Goal: Find specific page/section: Find specific page/section

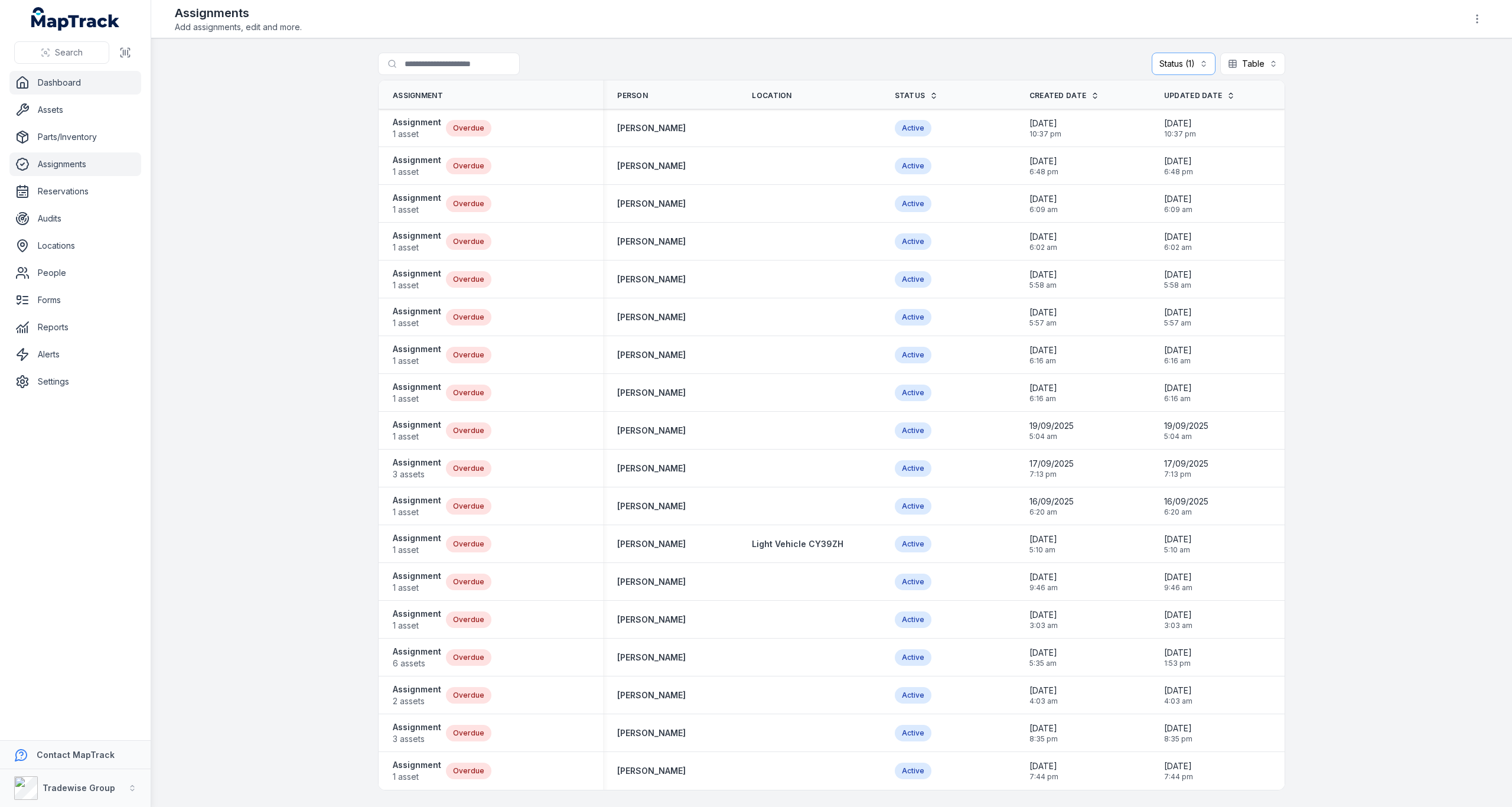
click at [64, 80] on link "Dashboard" at bounding box center [75, 82] width 132 height 24
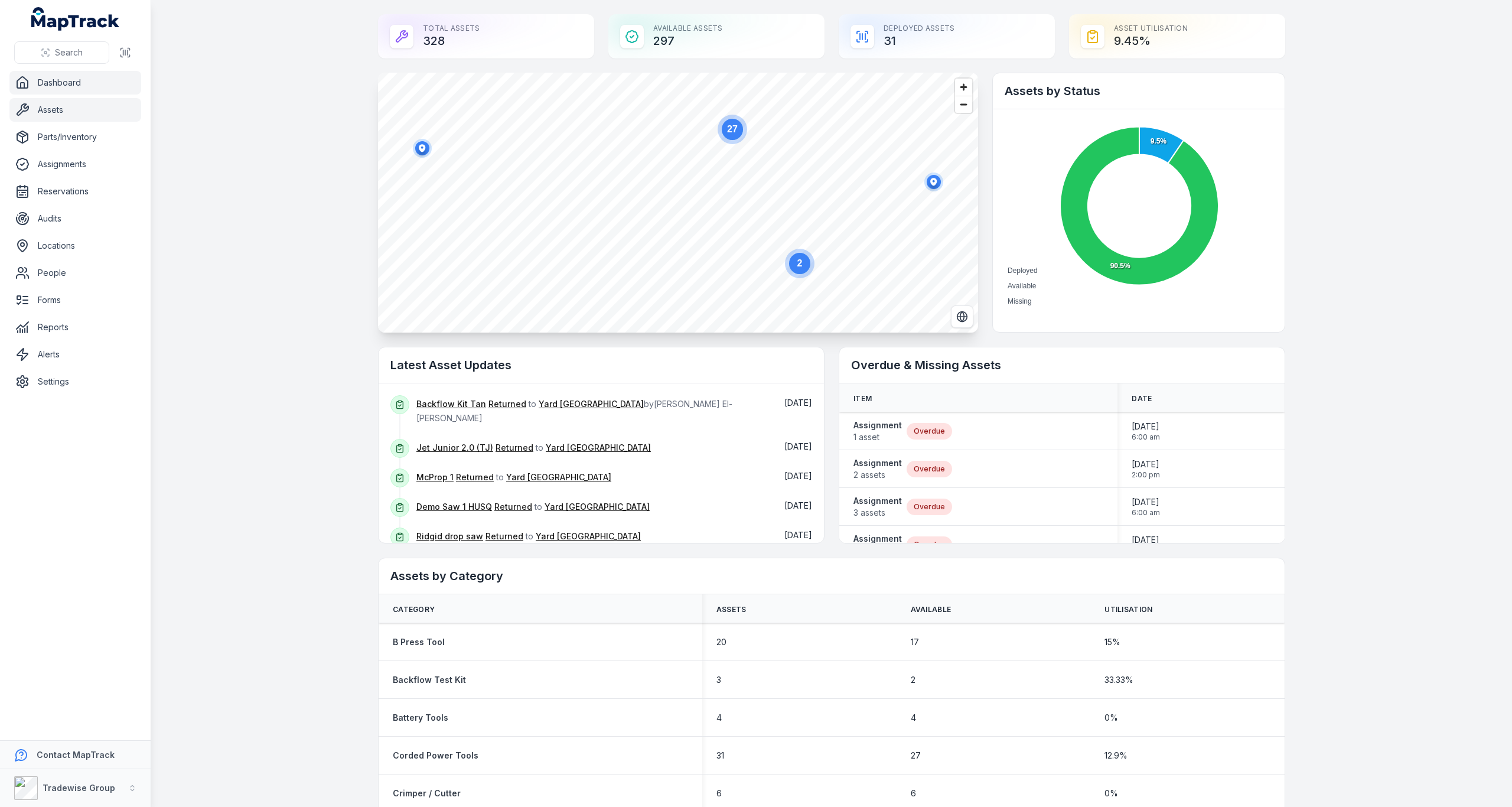
drag, startPoint x: 61, startPoint y: 107, endPoint x: 116, endPoint y: 102, distance: 55.2
click at [62, 107] on link "Assets" at bounding box center [75, 109] width 132 height 24
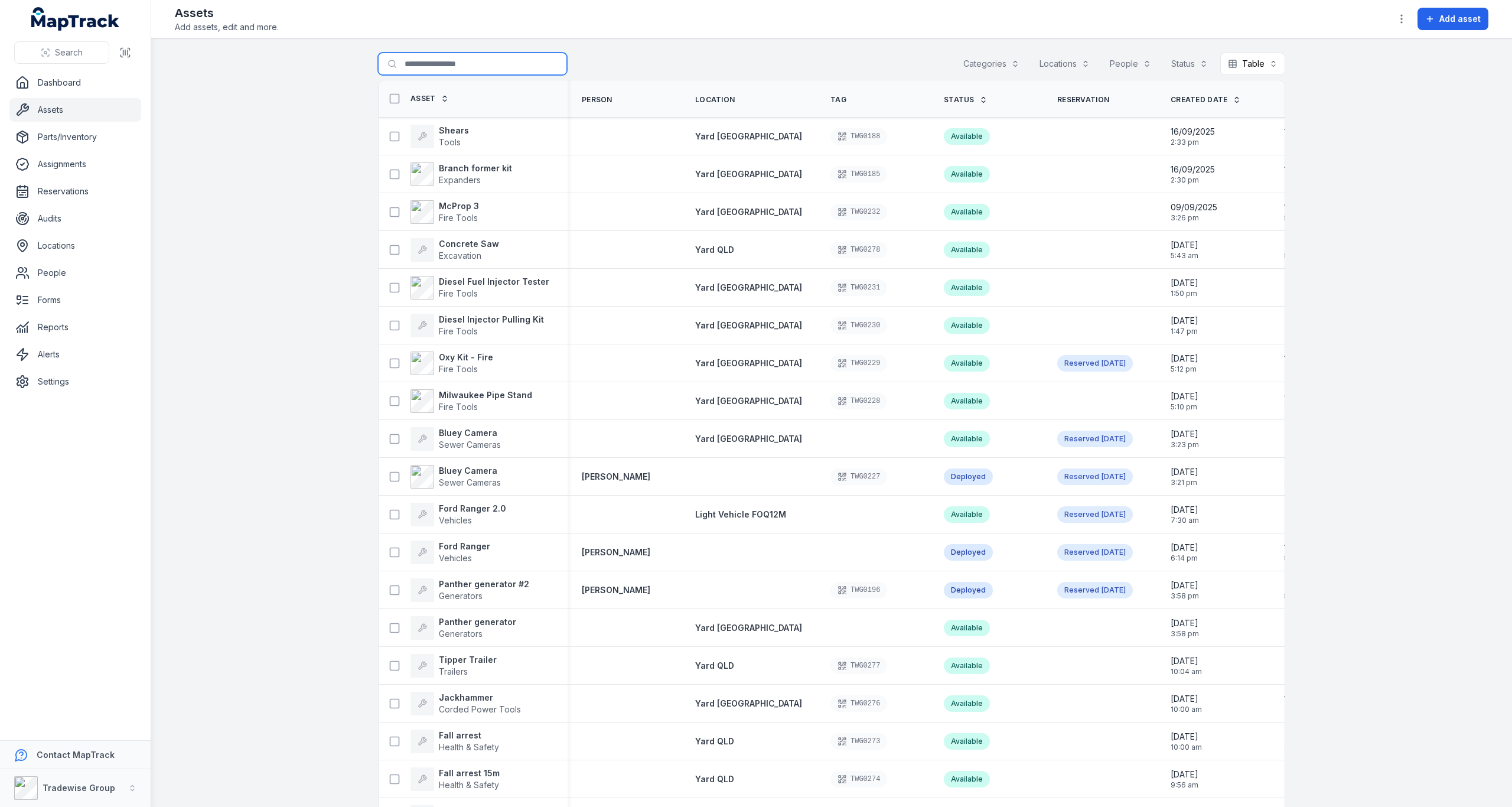
click at [463, 65] on input "Search for assets" at bounding box center [472, 63] width 189 height 22
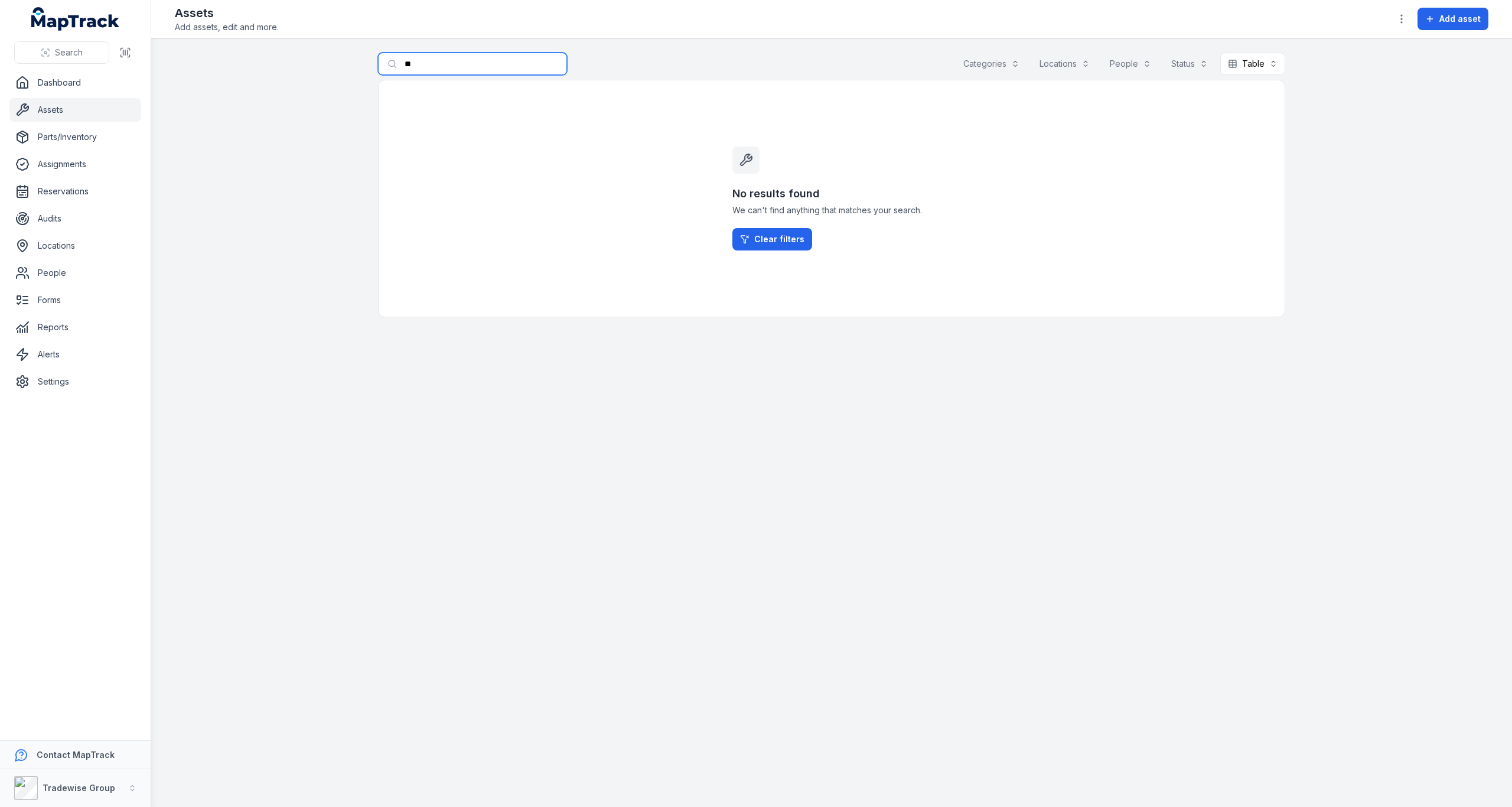
type input "*"
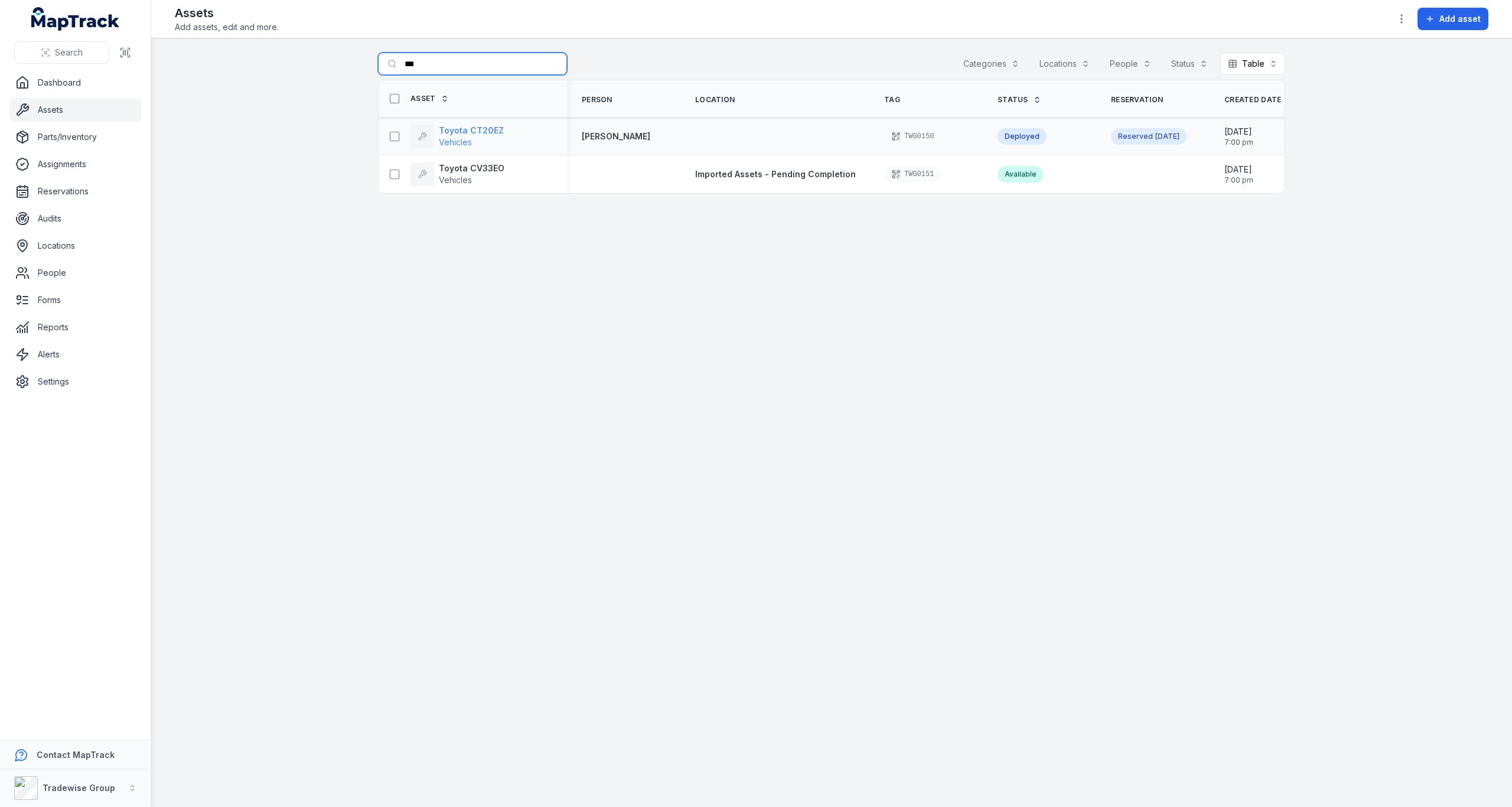
type input "***"
click at [461, 132] on strong "Toyota CT20EZ" at bounding box center [471, 130] width 65 height 12
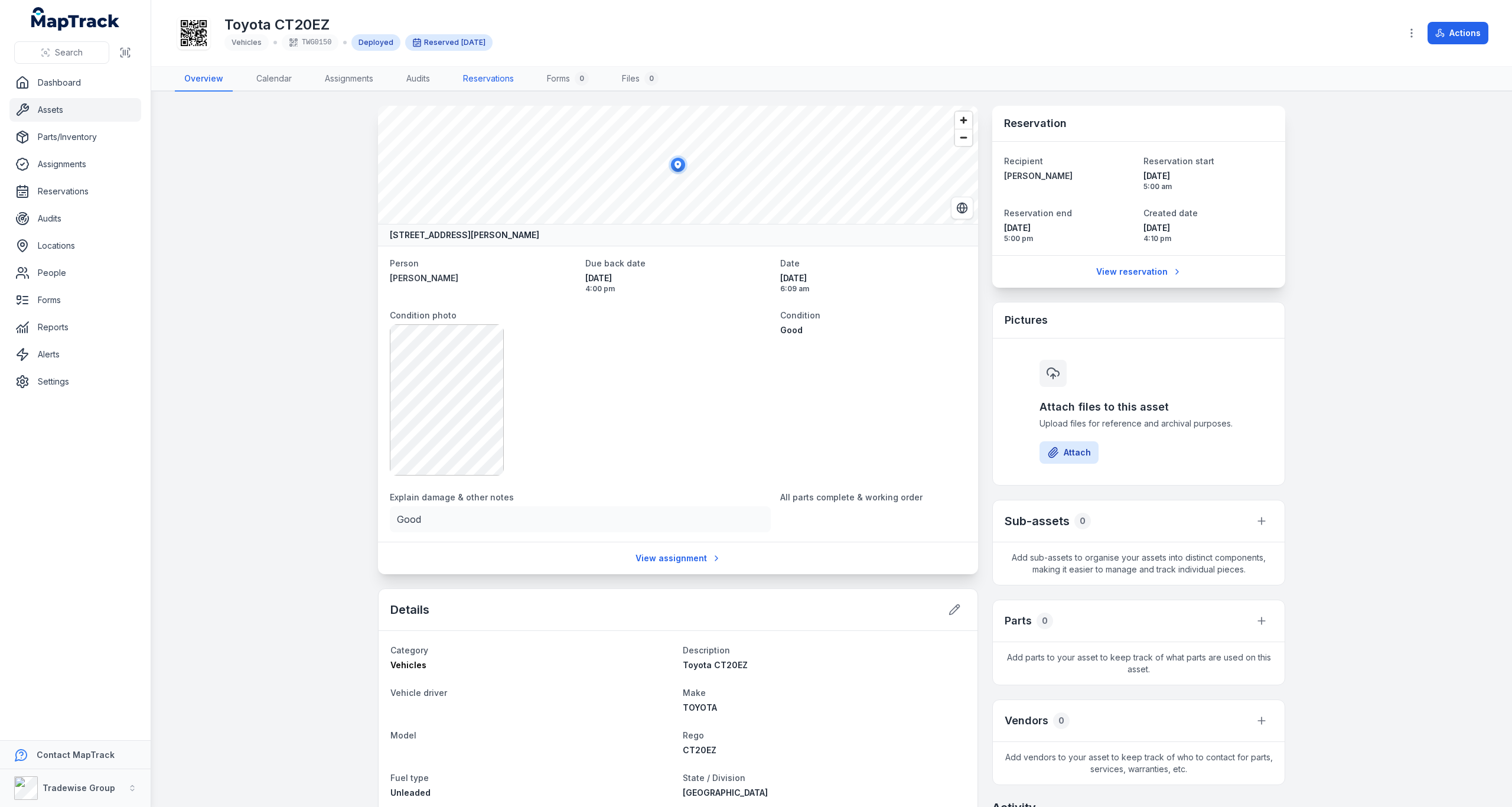
click at [504, 80] on link "Reservations" at bounding box center [488, 79] width 70 height 25
